Goal: Find specific page/section: Find specific page/section

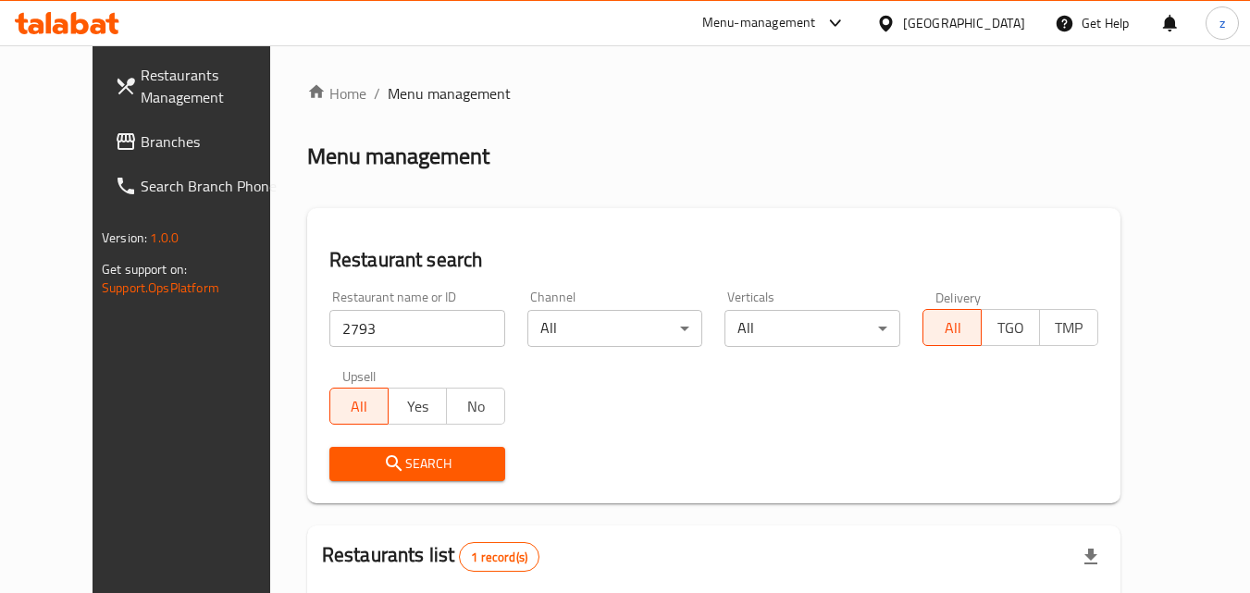
scroll to position [185, 0]
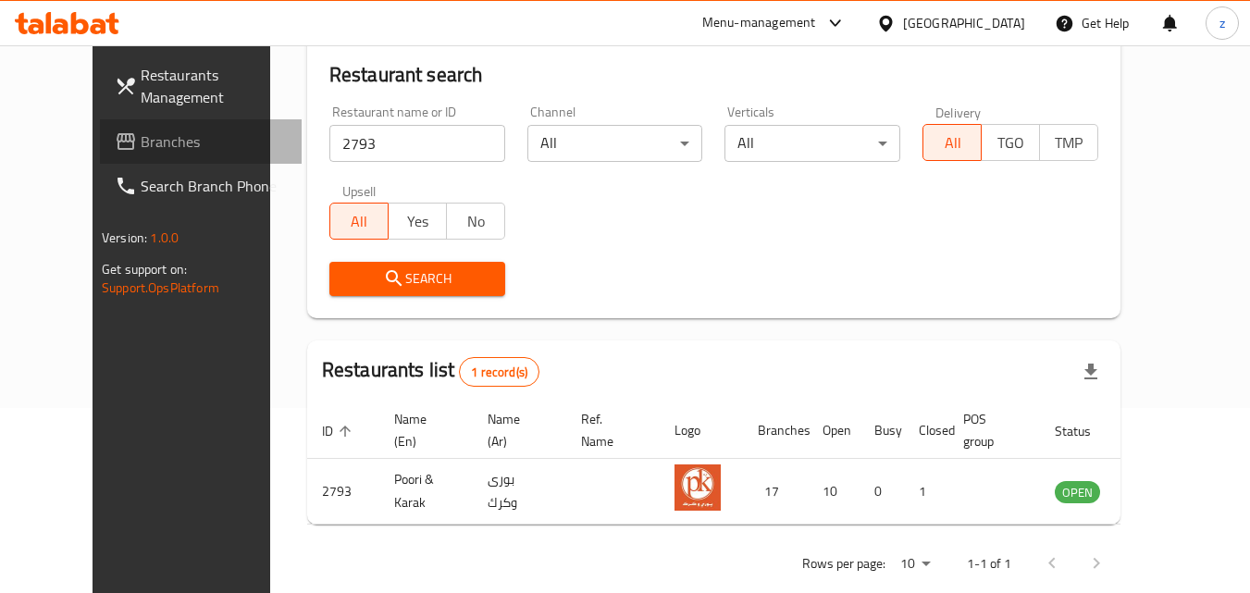
click at [100, 127] on link "Branches" at bounding box center [201, 141] width 202 height 44
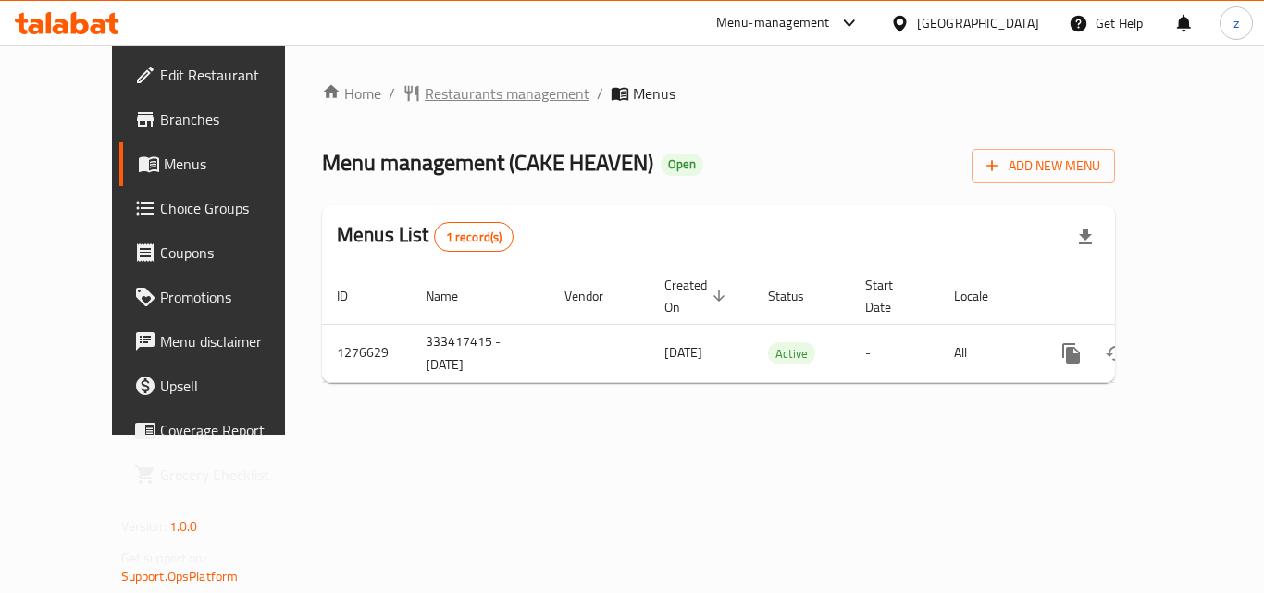
click at [425, 100] on span "Restaurants management" at bounding box center [507, 93] width 165 height 22
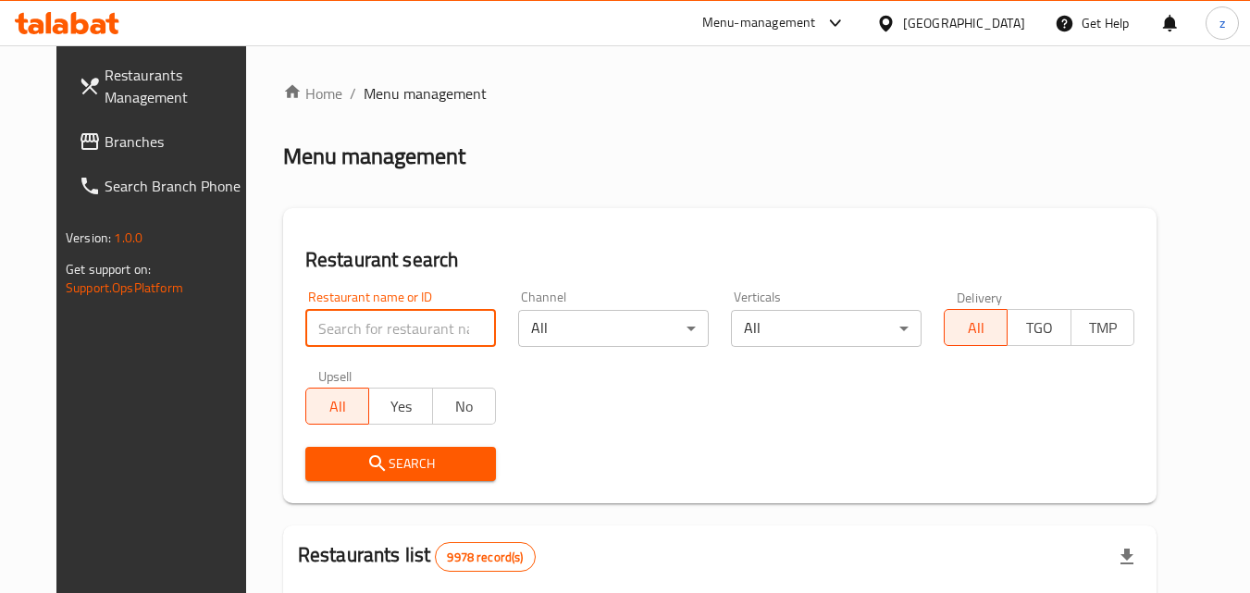
click at [381, 333] on input "search" at bounding box center [400, 328] width 191 height 37
paste input "755077"
type input "755077"
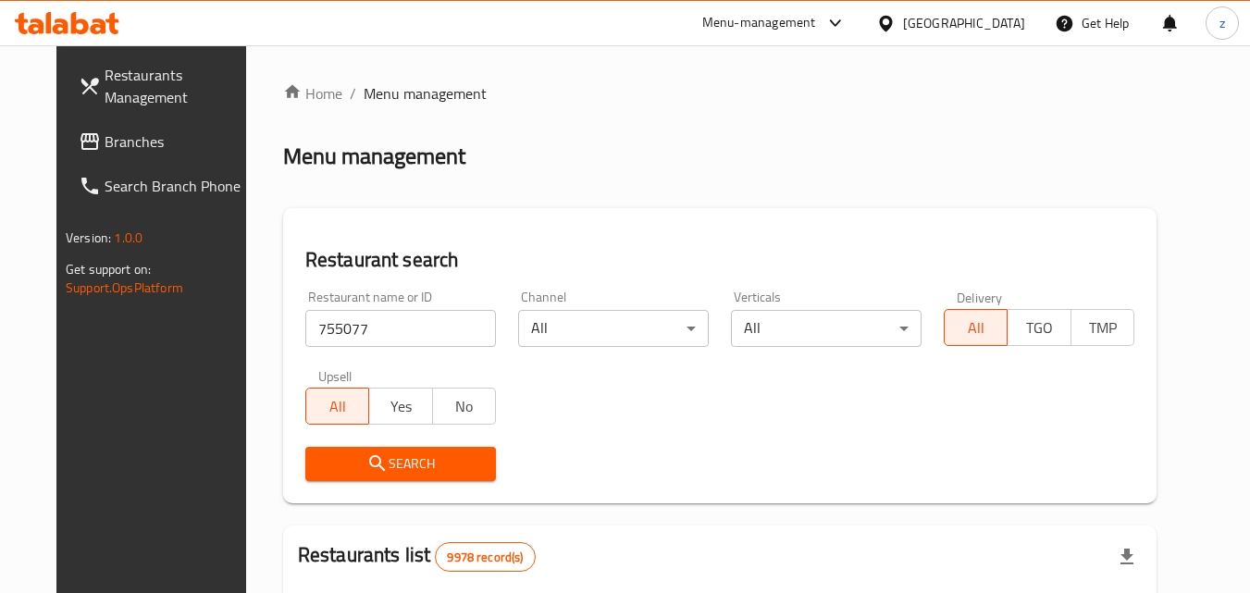
click at [372, 460] on span "Search" at bounding box center [400, 463] width 161 height 23
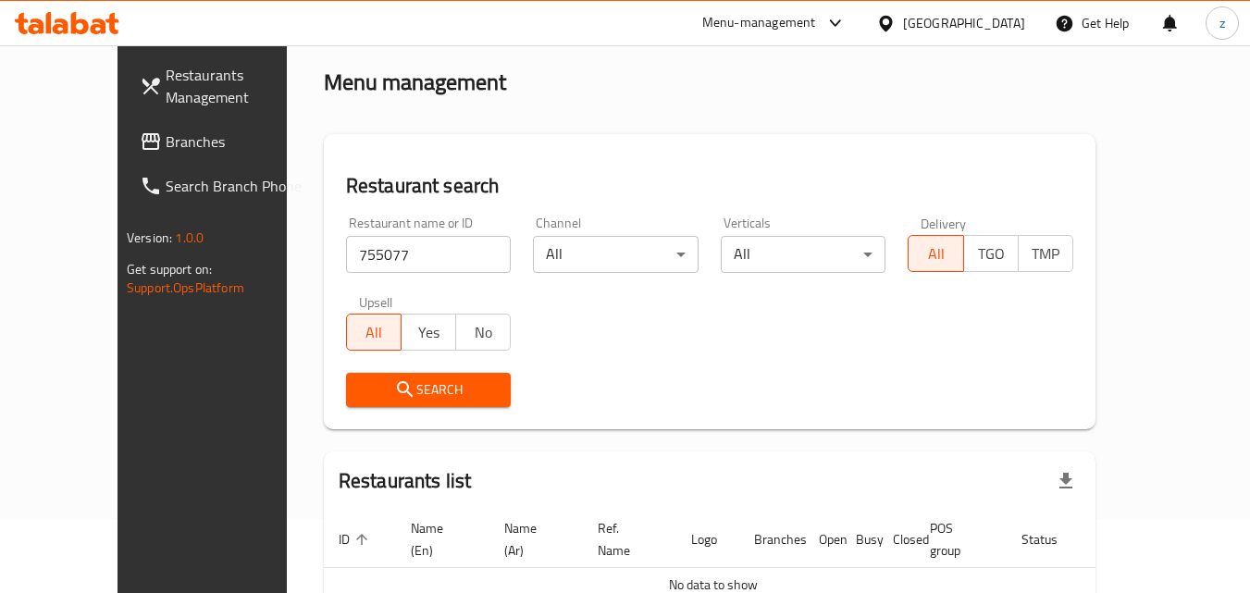
scroll to position [163, 0]
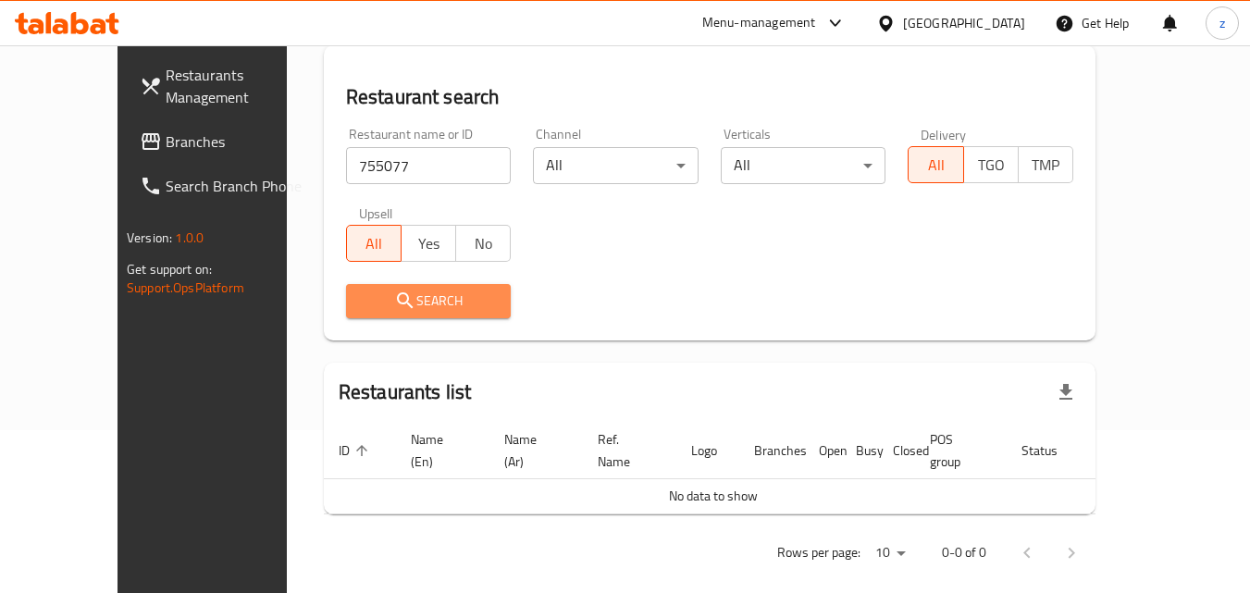
click at [430, 306] on span "Search" at bounding box center [429, 301] width 136 height 23
click at [414, 300] on span "Search" at bounding box center [429, 301] width 136 height 23
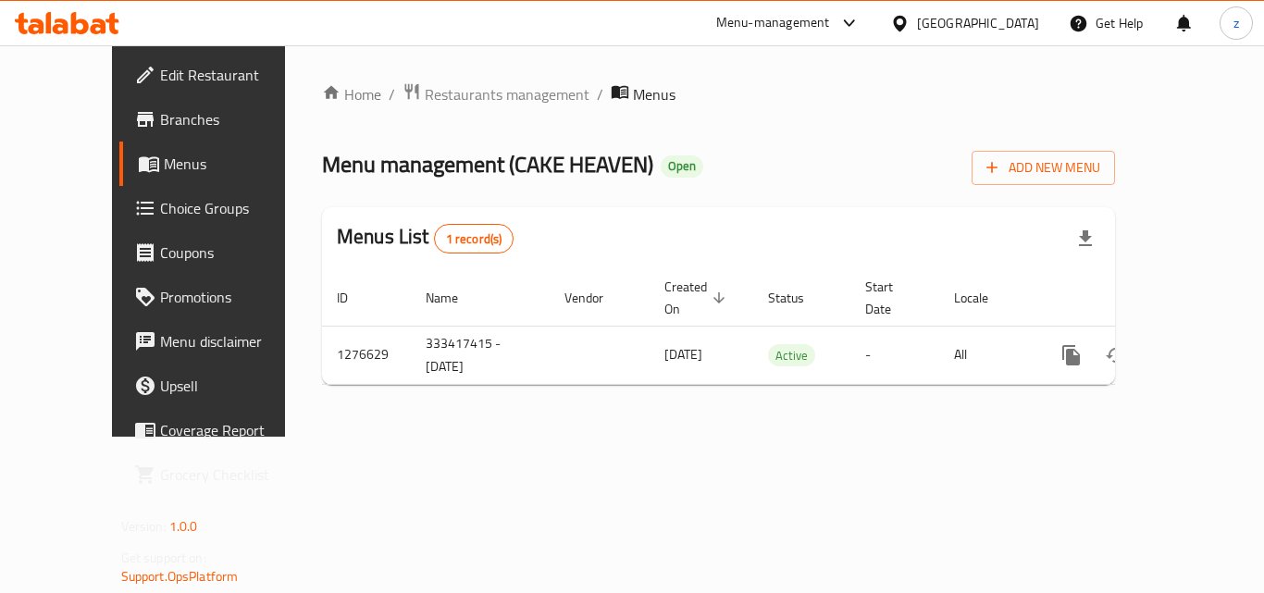
drag, startPoint x: 439, startPoint y: 443, endPoint x: 383, endPoint y: 100, distance: 347.8
click at [444, 434] on div "Home / Restaurants management / Menus Menu management ( CAKE HEAVEN ) Open Add …" at bounding box center [718, 240] width 867 height 391
click at [425, 91] on span "Restaurants management" at bounding box center [507, 94] width 165 height 22
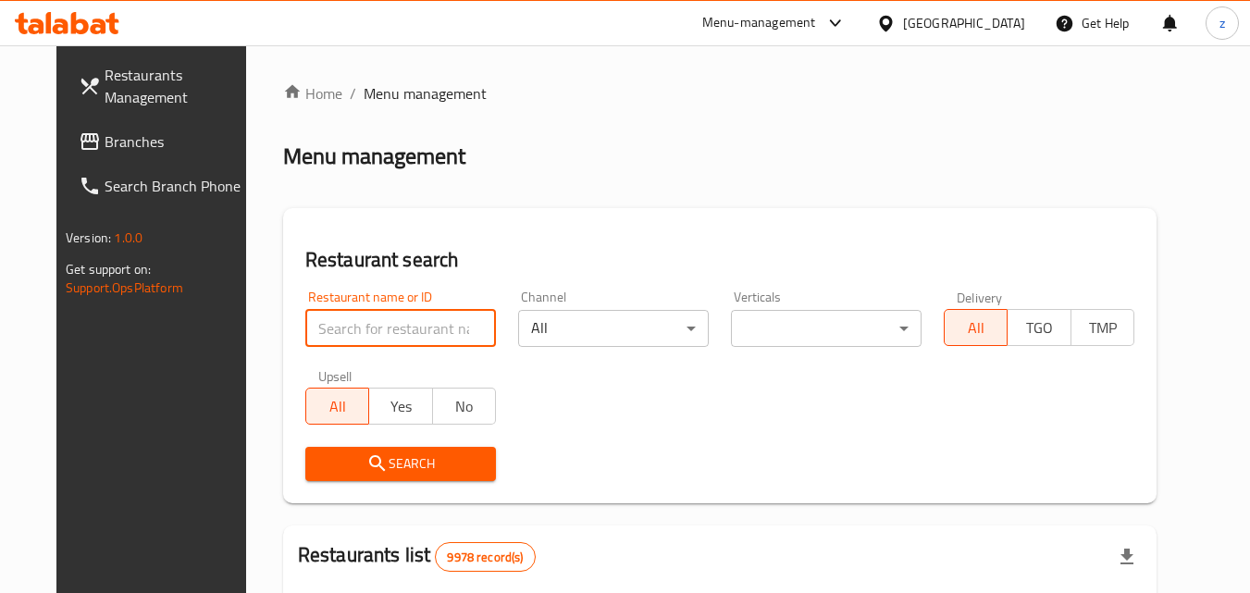
click at [327, 332] on input "search" at bounding box center [400, 328] width 191 height 37
paste input "692039"
type input "692039"
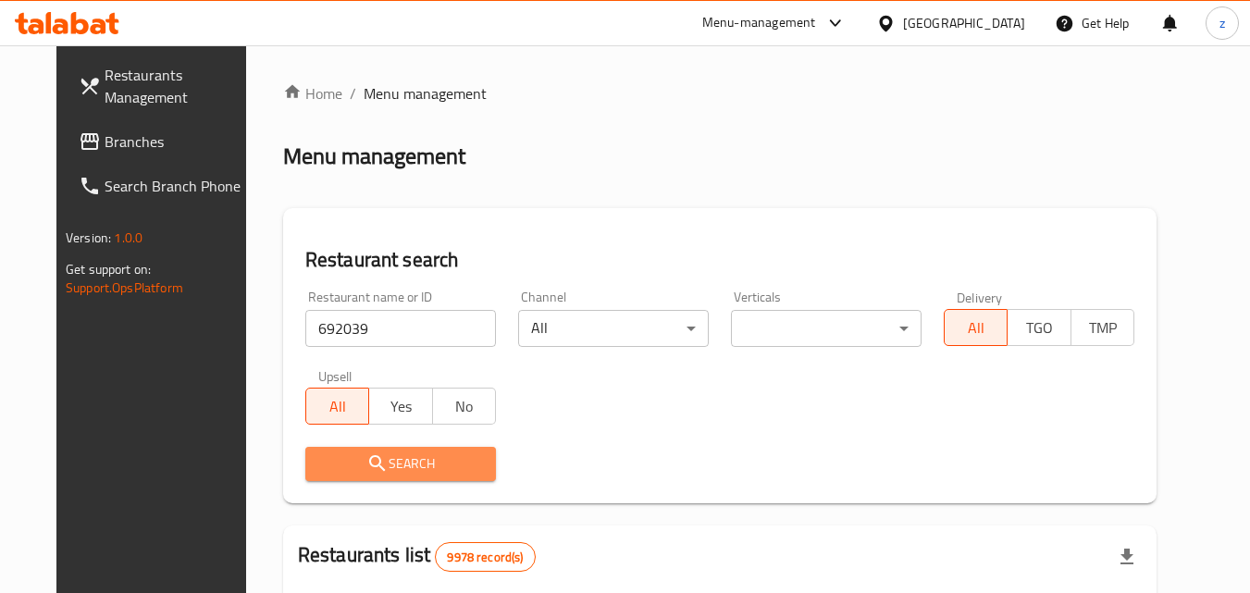
click at [366, 461] on icon "submit" at bounding box center [377, 463] width 22 height 22
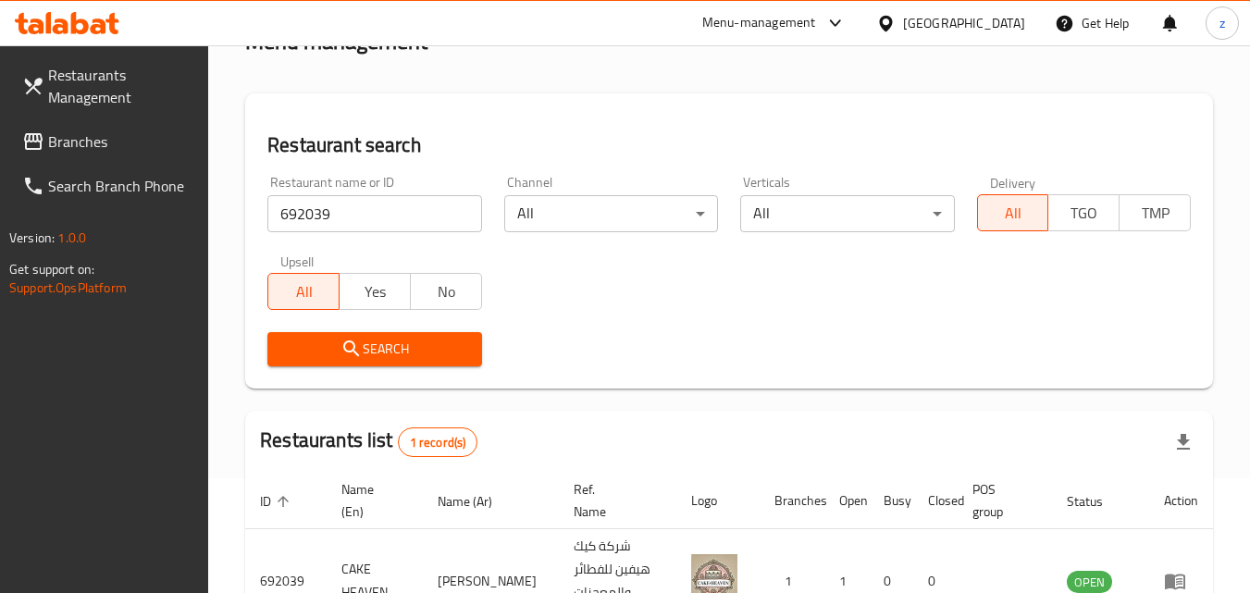
scroll to position [47, 0]
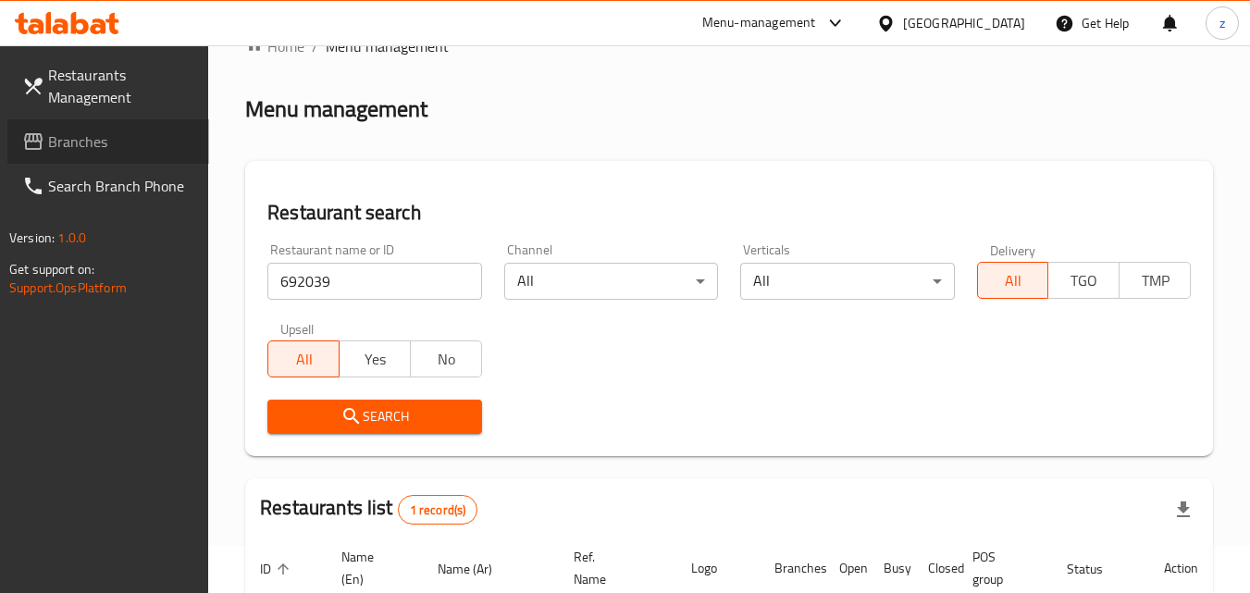
click at [94, 142] on span "Branches" at bounding box center [121, 141] width 146 height 22
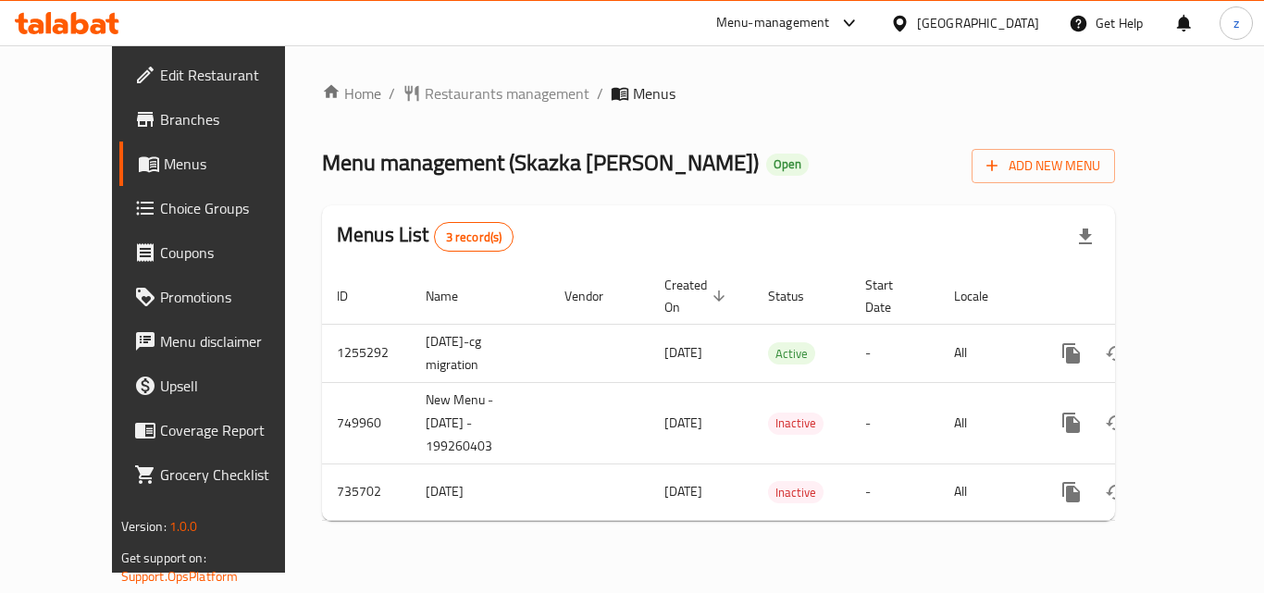
click at [425, 88] on span "Restaurants management" at bounding box center [507, 93] width 165 height 22
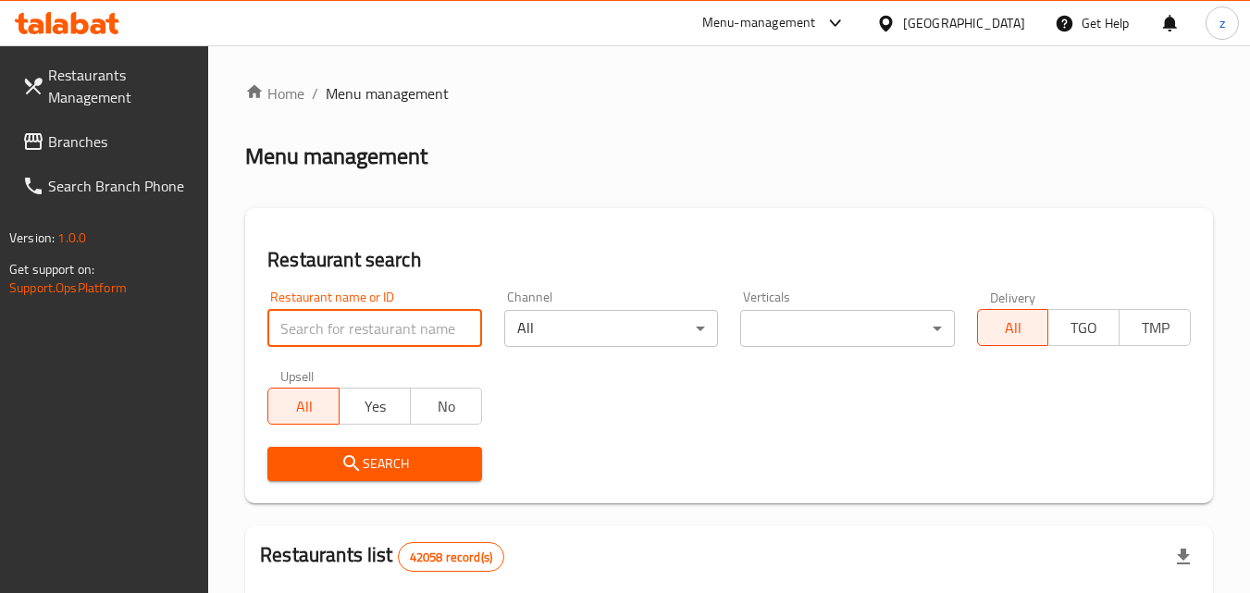
click at [349, 335] on input "search" at bounding box center [374, 328] width 214 height 37
paste input "647199"
type input "647199"
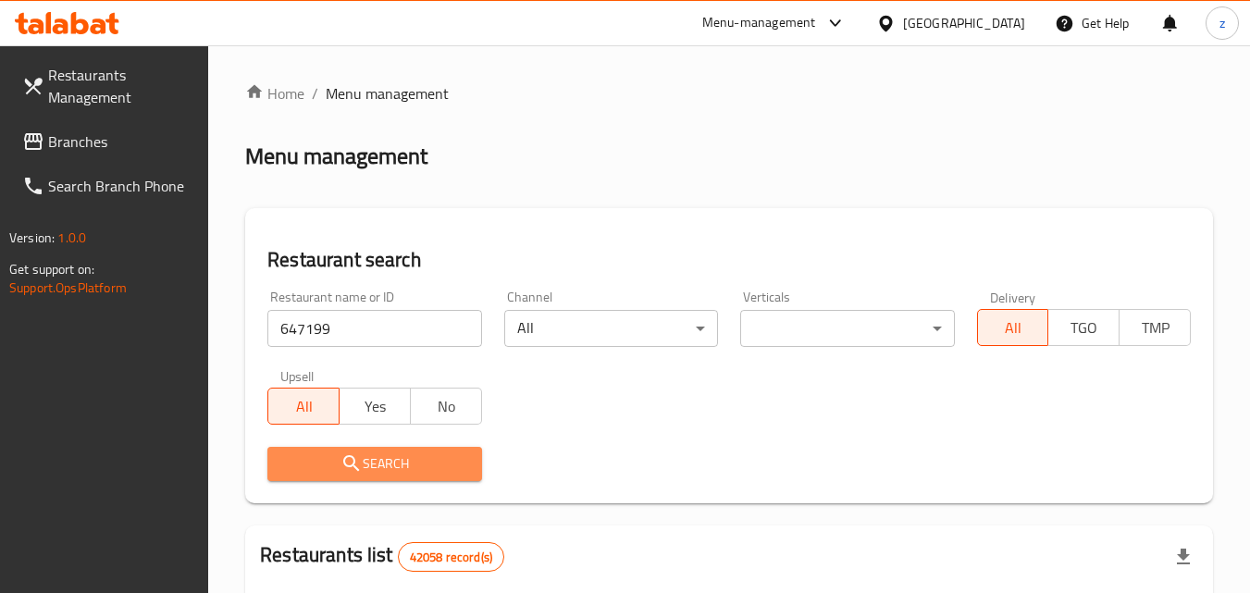
click at [336, 450] on button "Search" at bounding box center [374, 464] width 214 height 34
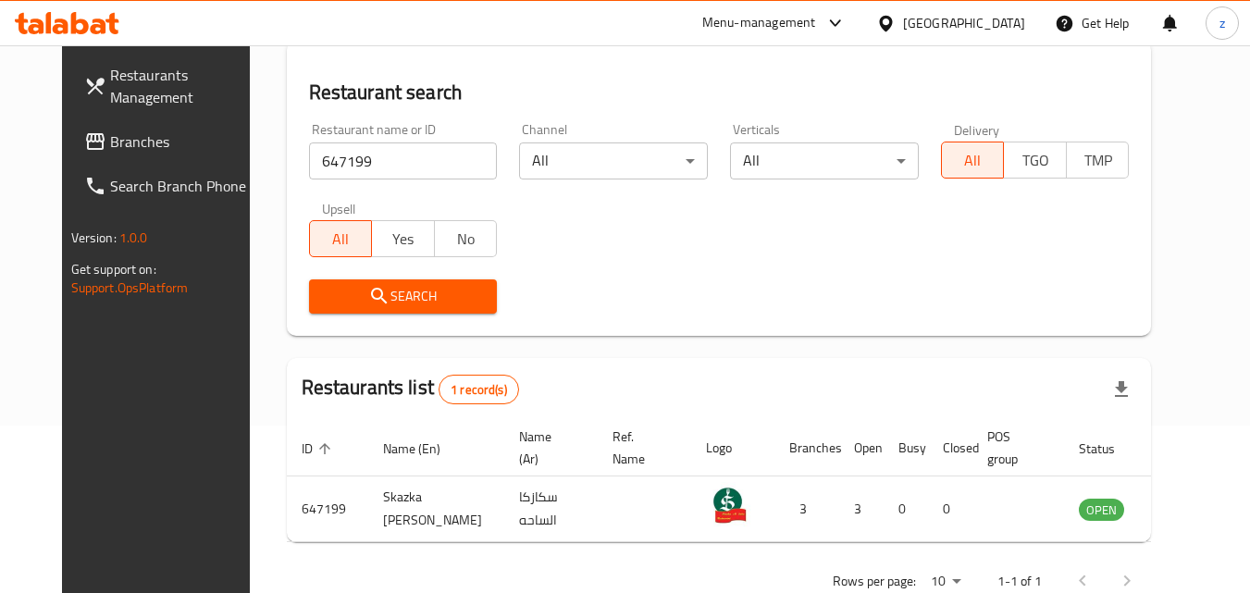
scroll to position [124, 0]
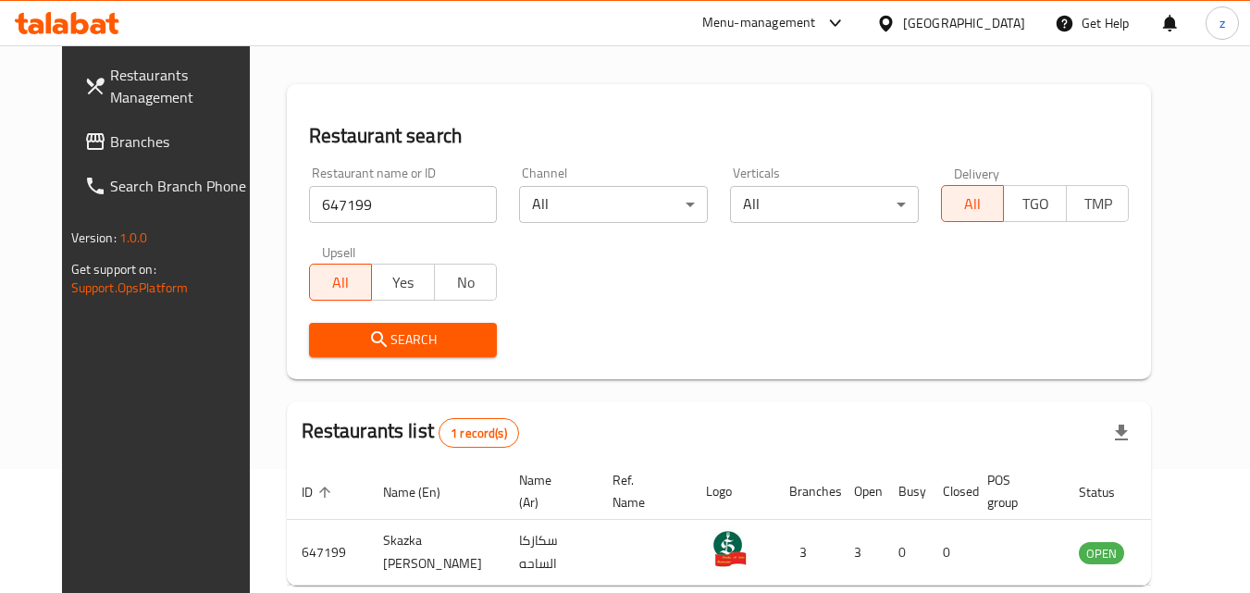
click at [919, 28] on div "United Arab Emirates" at bounding box center [964, 23] width 122 height 20
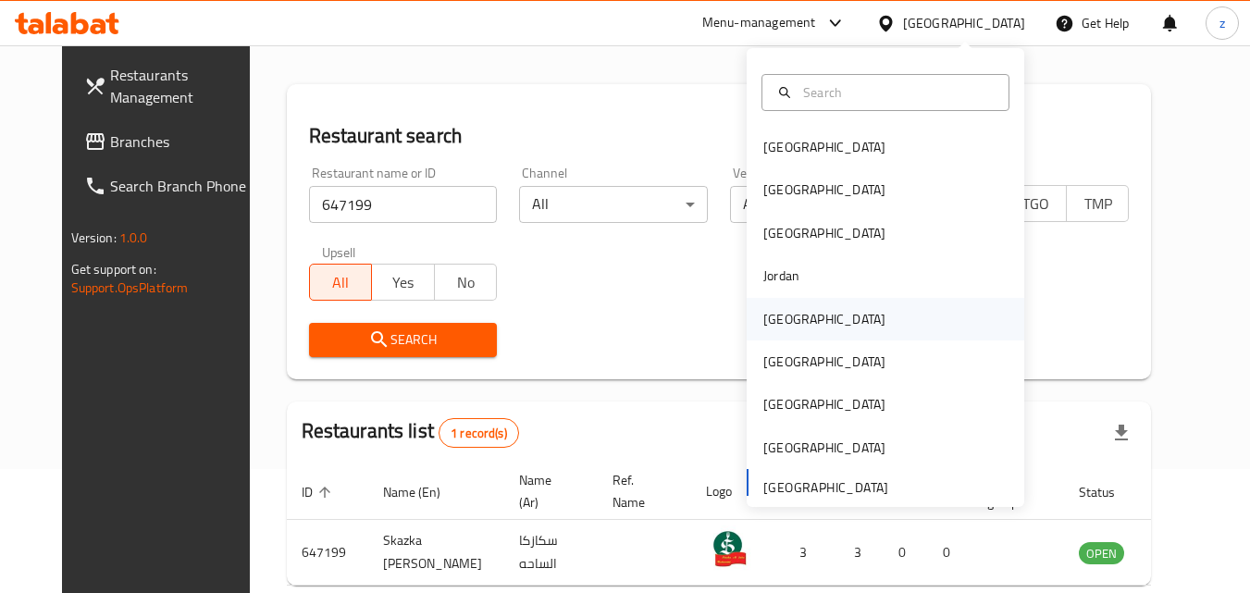
click at [765, 319] on div "[GEOGRAPHIC_DATA]" at bounding box center [824, 319] width 122 height 20
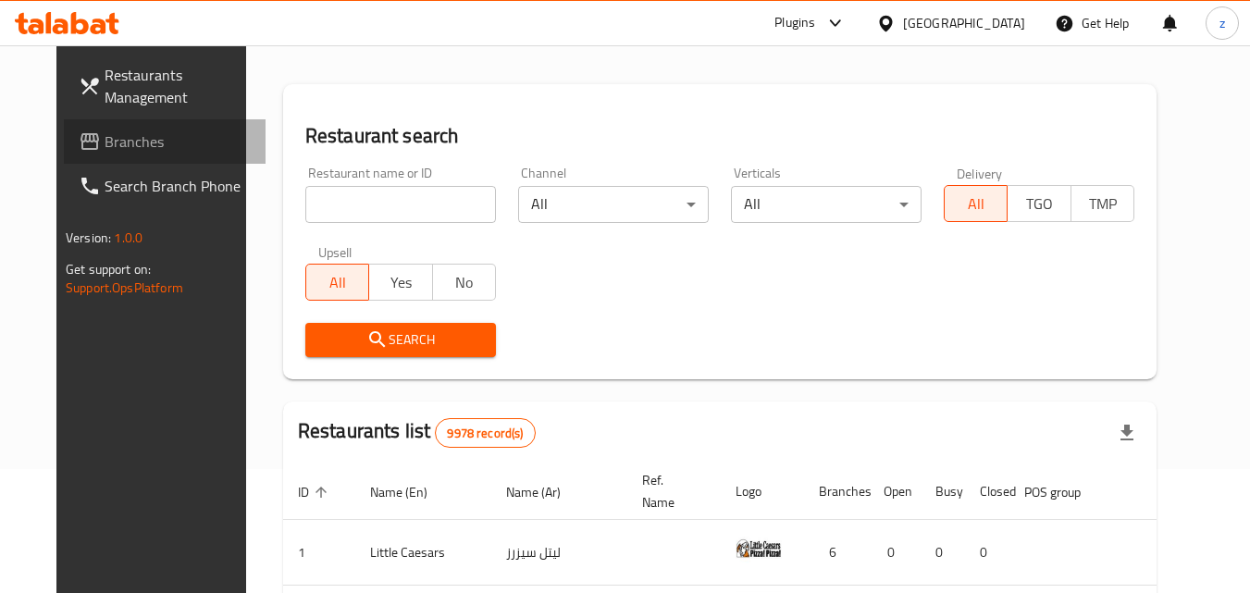
click at [105, 132] on span "Branches" at bounding box center [178, 141] width 146 height 22
